Goal: Task Accomplishment & Management: Manage account settings

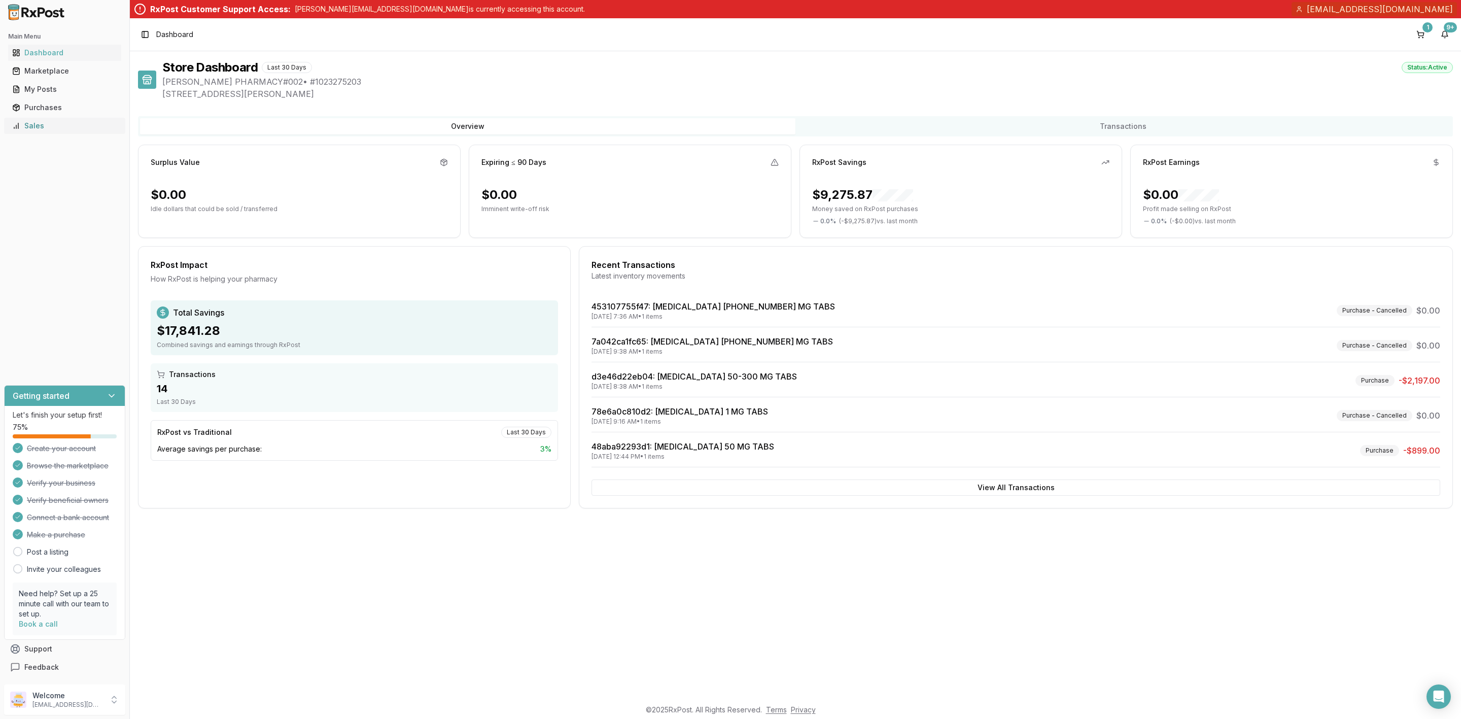
click at [44, 121] on div "Sales" at bounding box center [64, 126] width 105 height 10
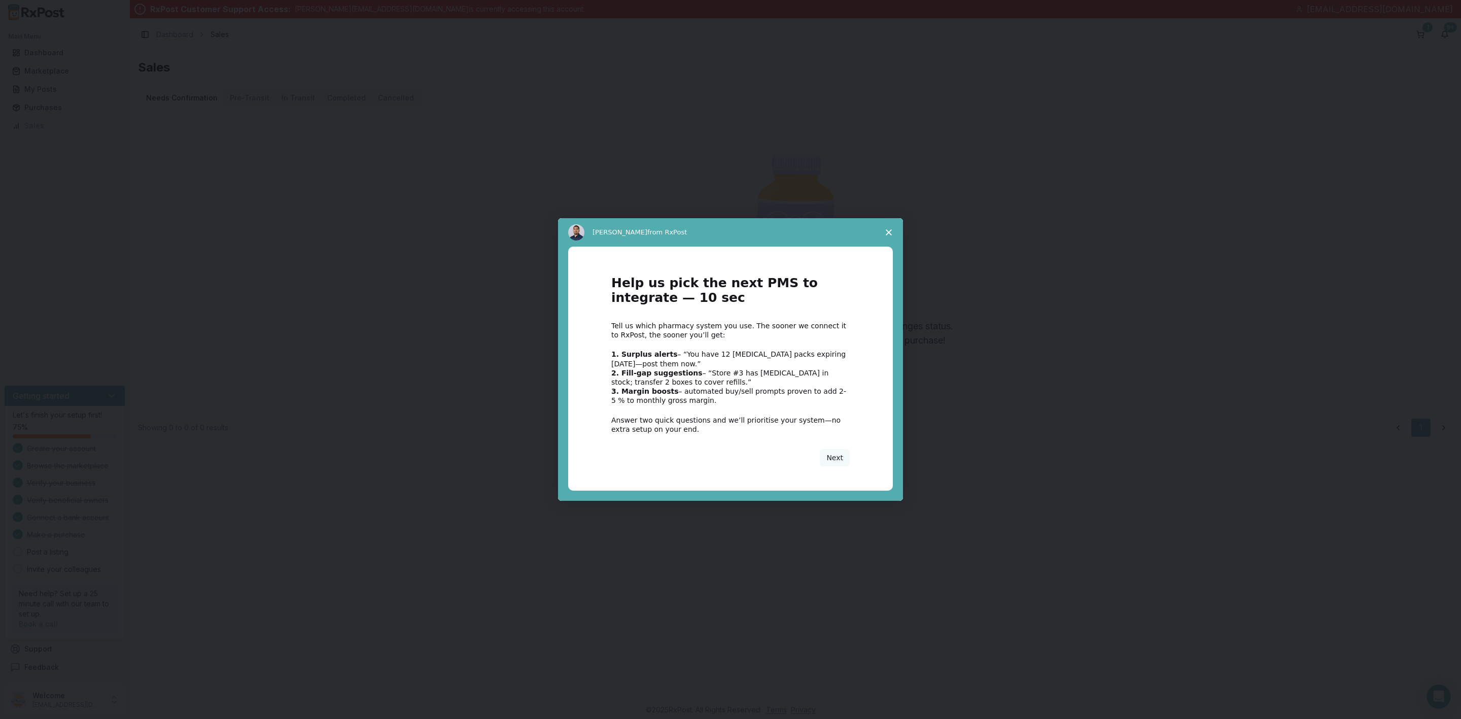
click at [889, 231] on icon "Close survey" at bounding box center [889, 232] width 6 height 6
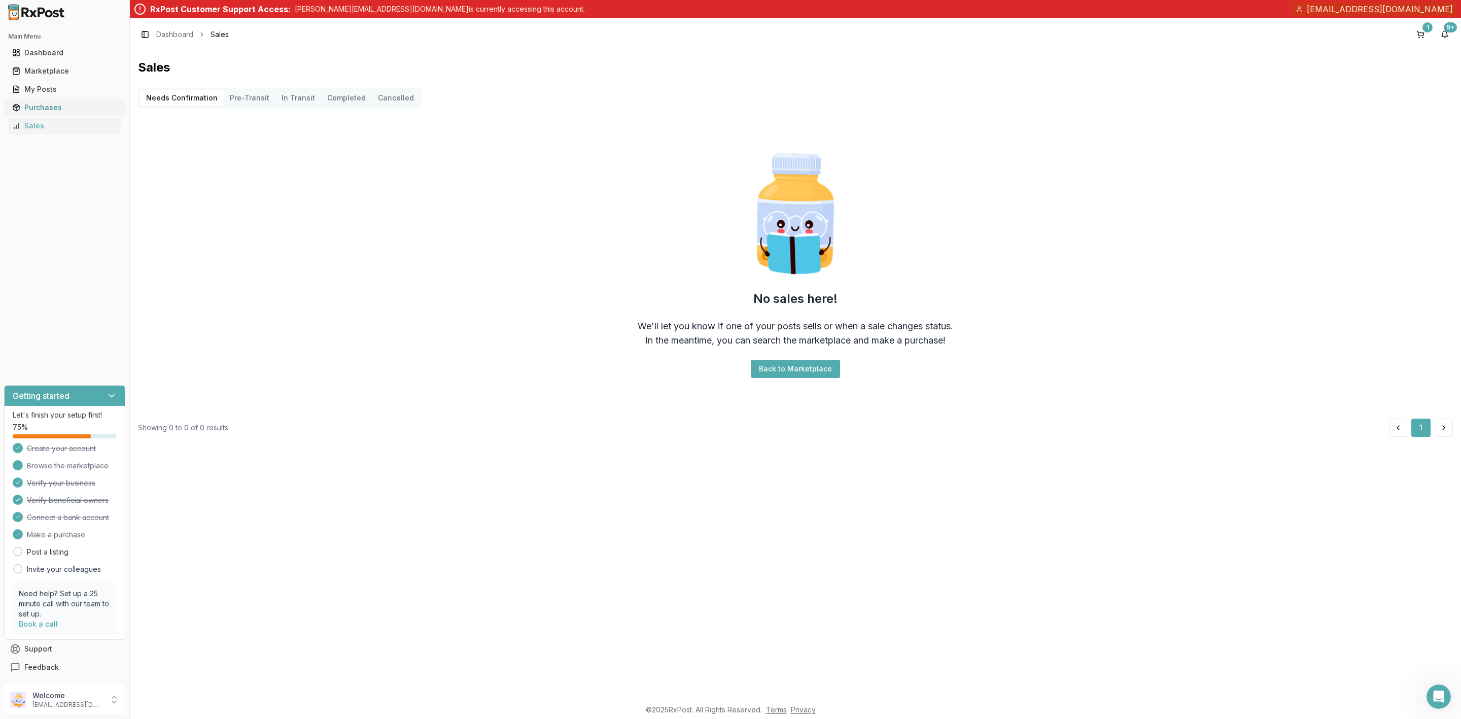
click at [49, 107] on div "Purchases" at bounding box center [64, 107] width 105 height 10
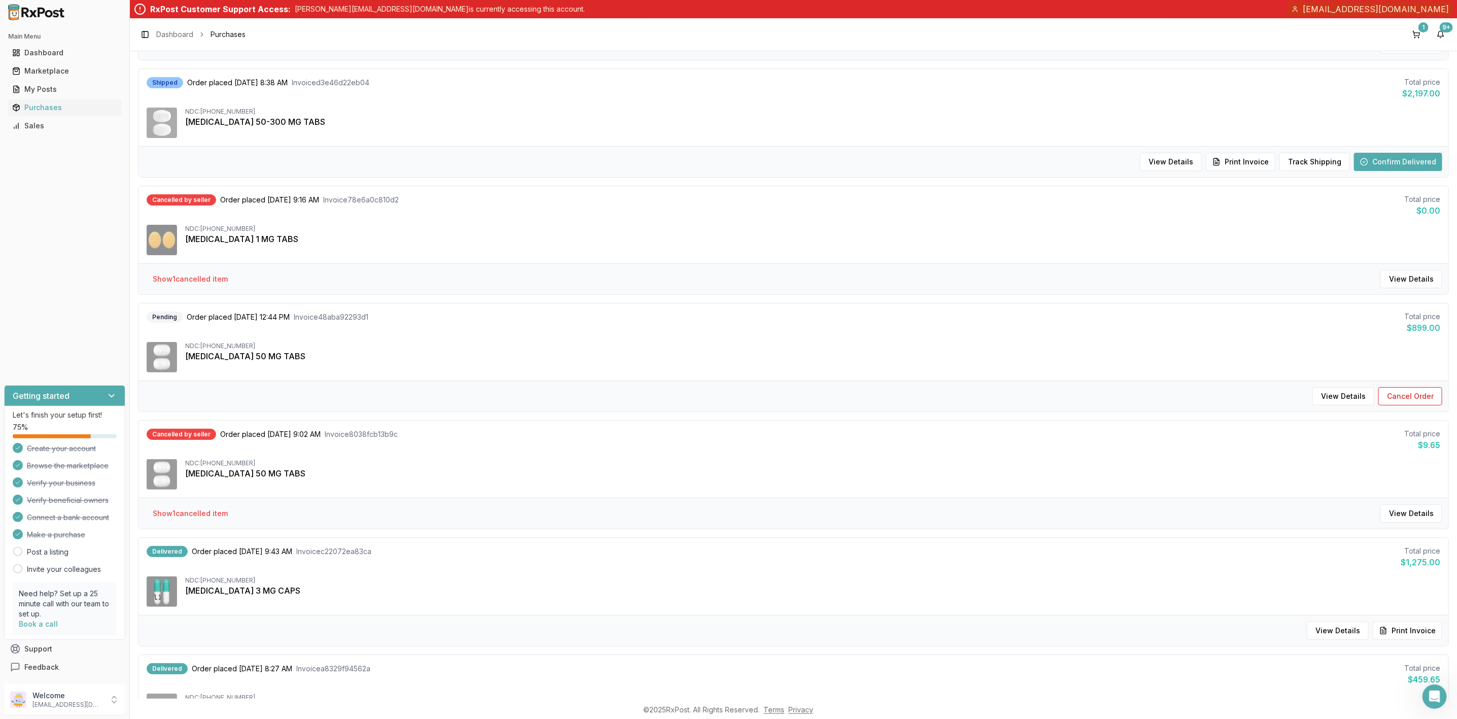
scroll to position [380, 0]
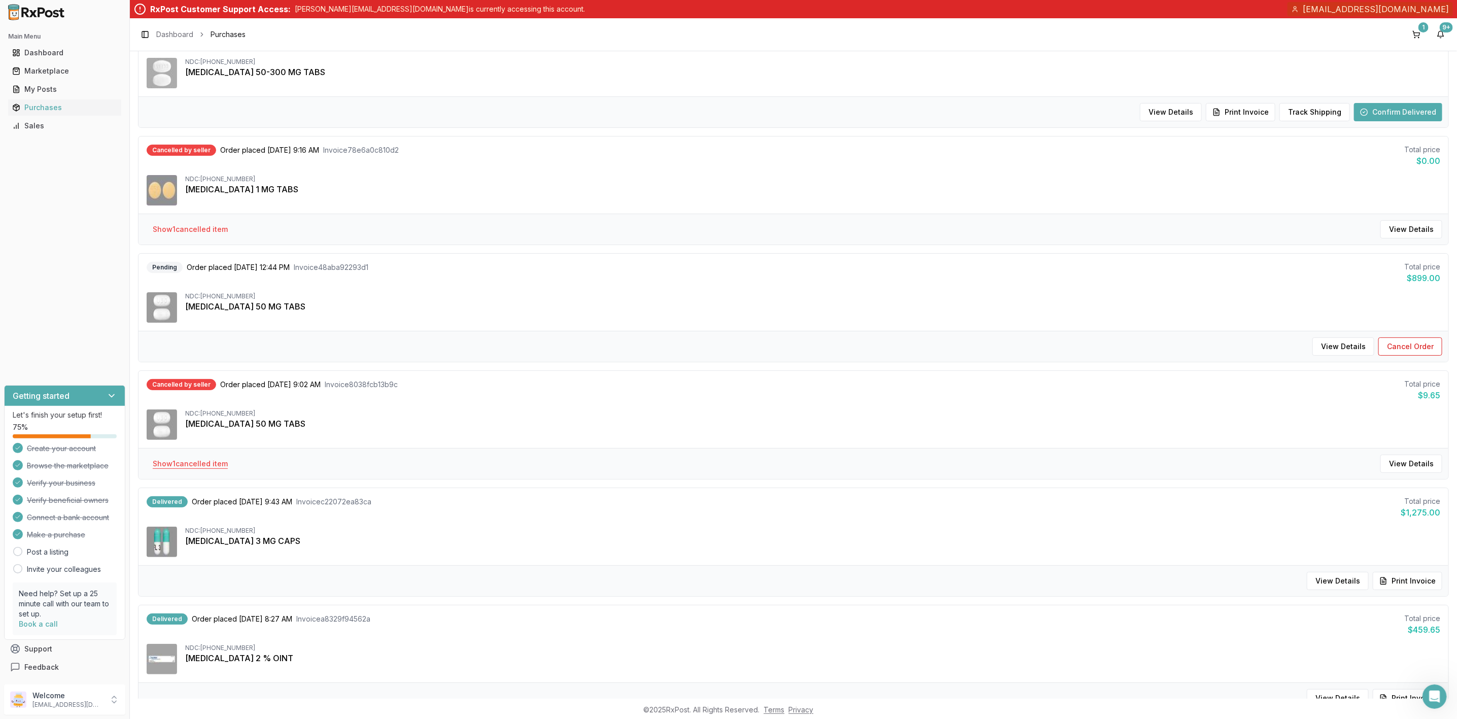
click at [219, 473] on button "Show 1 cancelled item" at bounding box center [190, 464] width 91 height 18
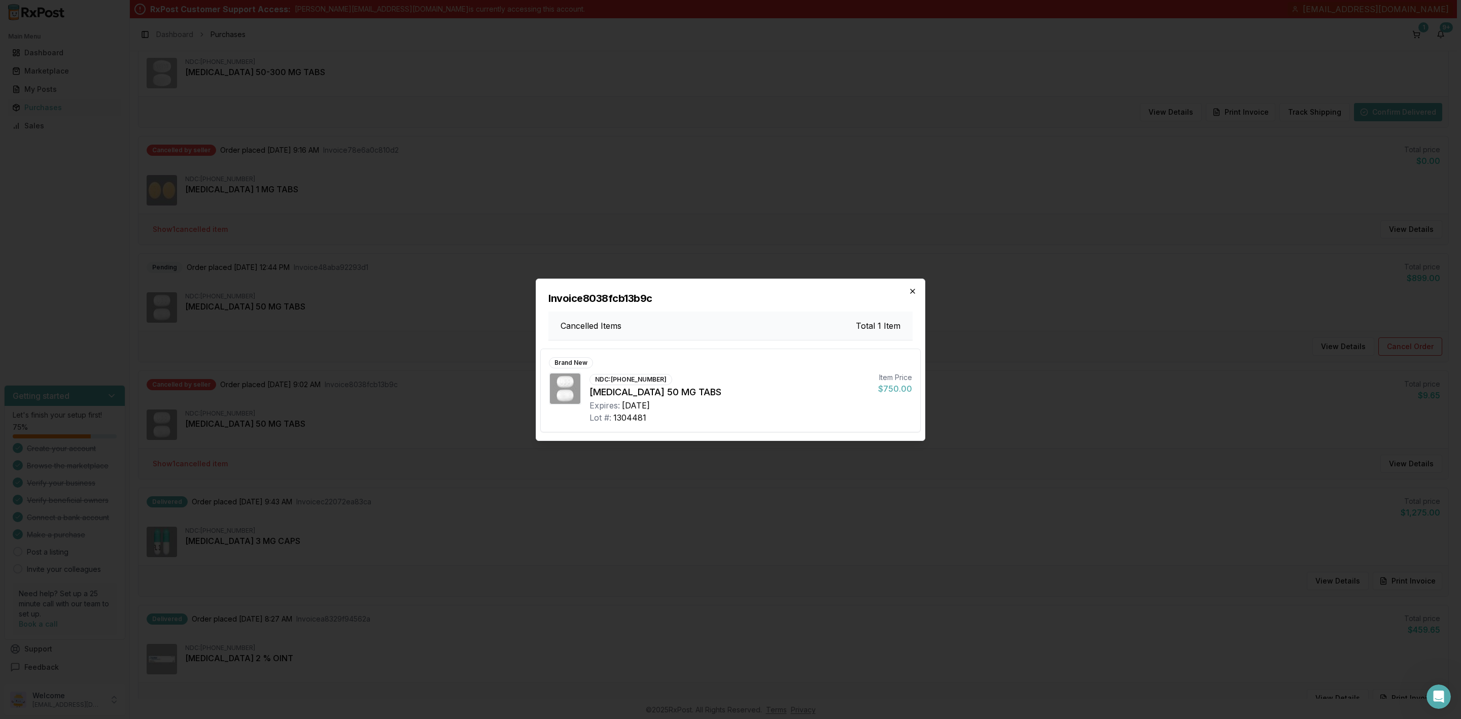
click at [915, 287] on icon "button" at bounding box center [913, 291] width 8 height 8
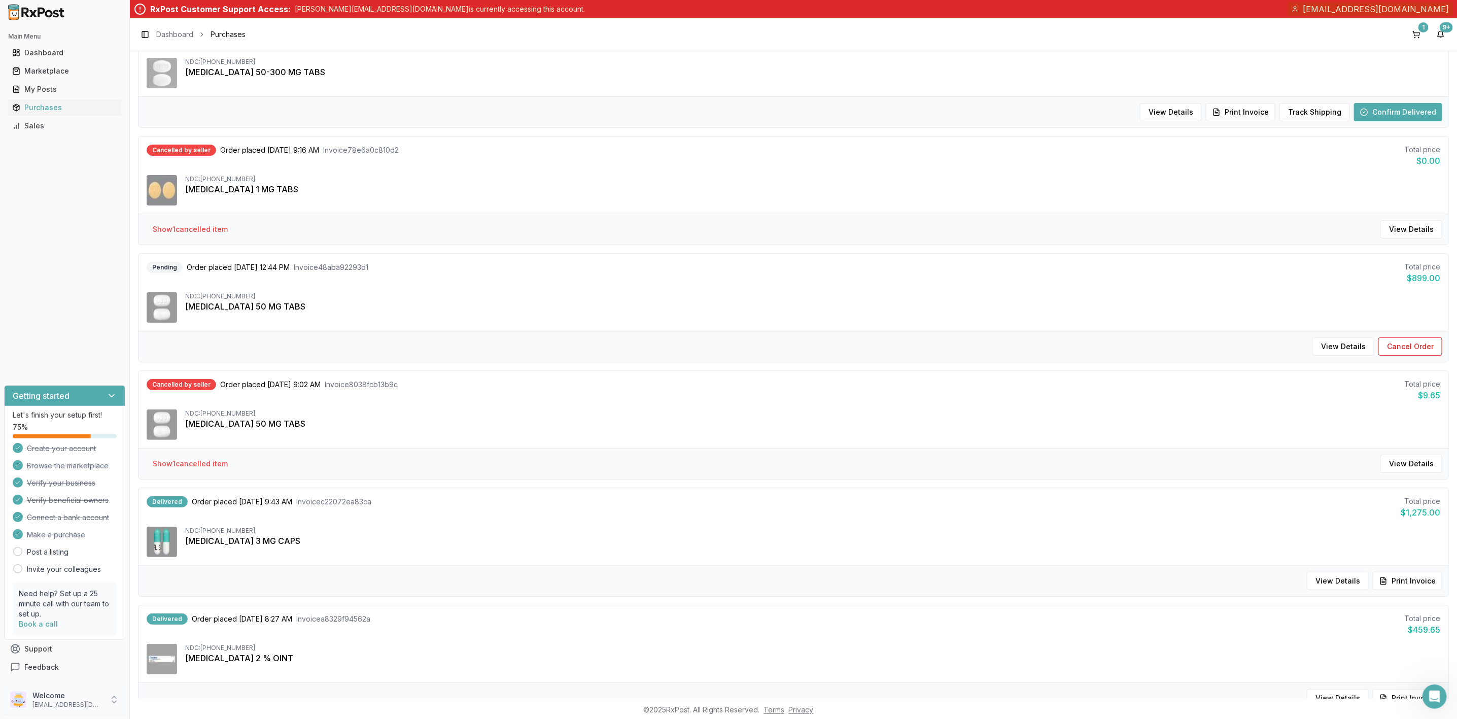
click at [81, 711] on div "Welcome shahidmunir1965@hotmail.com" at bounding box center [64, 699] width 121 height 30
click at [146, 706] on span "Sign Out" at bounding box center [184, 701] width 96 height 10
